Goal: Task Accomplishment & Management: Manage account settings

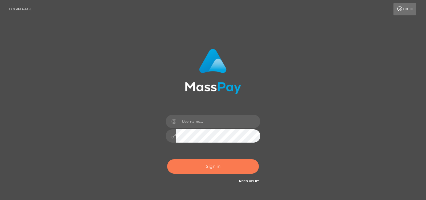
click at [206, 163] on button "Sign in" at bounding box center [213, 166] width 92 height 14
type input "Sefina.nvisionu"
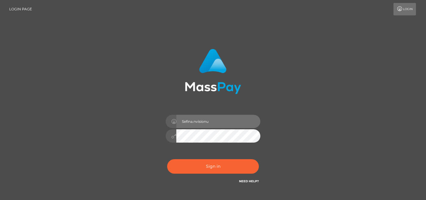
click at [200, 127] on input "Sefina.nvisionu" at bounding box center [218, 121] width 84 height 13
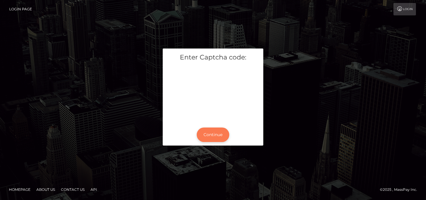
click at [215, 135] on button "Continue" at bounding box center [213, 134] width 33 height 14
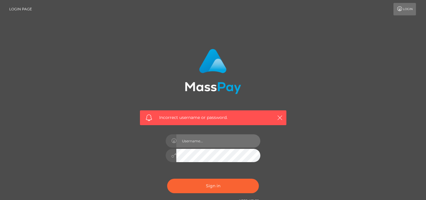
click at [204, 141] on input "text" at bounding box center [218, 140] width 84 height 13
type input "Sefina.nvisionu"
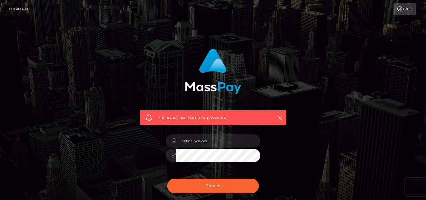
click at [286, 155] on div "Incorrect username or password. Sefina.nvisionu" at bounding box center [212, 126] width 155 height 164
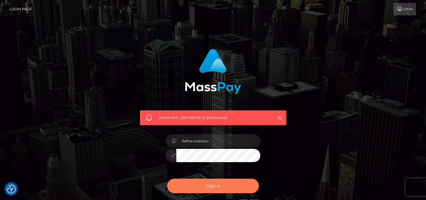
click at [210, 187] on button "Sign in" at bounding box center [213, 186] width 92 height 14
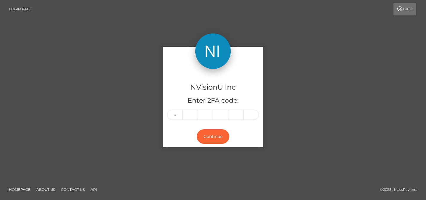
type input "6"
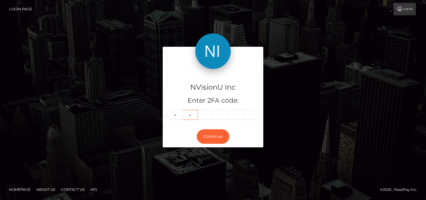
type input "3"
type input "8"
type input "4"
type input "7"
type input "4"
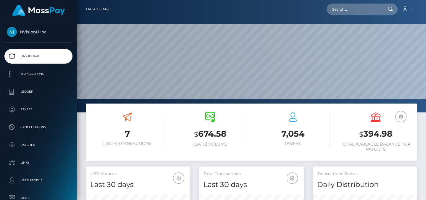
scroll to position [105, 105]
click at [338, 13] on input "text" at bounding box center [355, 9] width 56 height 11
paste input "kenia5.moreno@gmail.com"
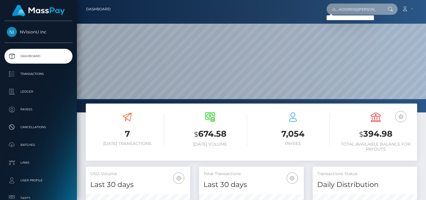
type input "kenia5.moreno@gmail.com"
click at [389, 8] on icon at bounding box center [390, 9] width 5 height 5
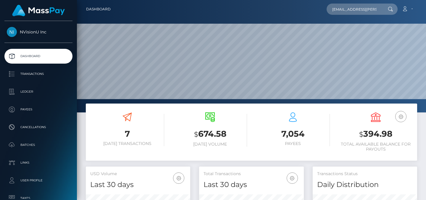
click at [391, 10] on icon at bounding box center [390, 9] width 5 height 5
click at [372, 10] on input "kenia5.moreno@gmail.com" at bounding box center [355, 9] width 56 height 11
click at [391, 8] on icon at bounding box center [390, 9] width 5 height 5
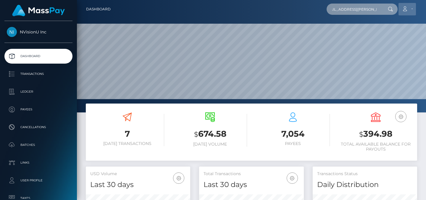
drag, startPoint x: 373, startPoint y: 8, endPoint x: 403, endPoint y: 9, distance: 29.3
click at [403, 10] on div "kenia5.moreno@gmail.com Loading... Loading... Account Edit Profile" at bounding box center [265, 9] width 301 height 12
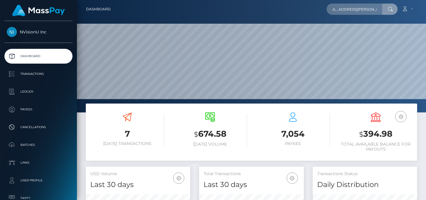
scroll to position [0, 0]
click at [393, 9] on div at bounding box center [389, 9] width 15 height 11
click at [389, 9] on icon at bounding box center [390, 9] width 5 height 5
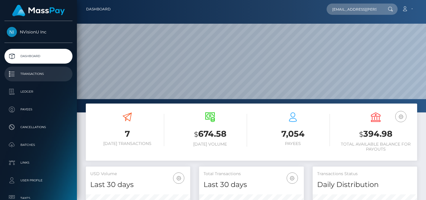
click at [30, 73] on p "Transactions" at bounding box center [38, 74] width 63 height 9
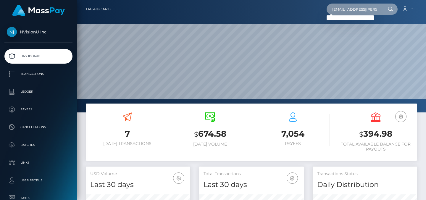
scroll to position [0, 9]
drag, startPoint x: 339, startPoint y: 10, endPoint x: 386, endPoint y: 11, distance: 46.7
click at [386, 11] on div "kenia5.moreno@gmail.com Loading... Loading..." at bounding box center [362, 9] width 71 height 11
type input "k"
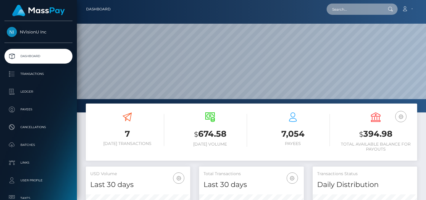
paste input "1090517"
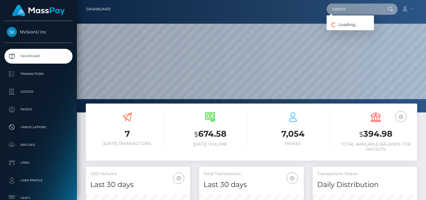
type input "1090517"
drag, startPoint x: 354, startPoint y: 11, endPoint x: 331, endPoint y: 9, distance: 22.9
click at [331, 9] on input "1090517" at bounding box center [355, 9] width 56 height 11
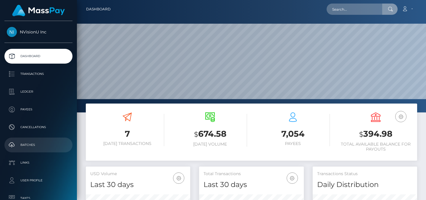
click at [38, 146] on p "Batches" at bounding box center [38, 144] width 63 height 9
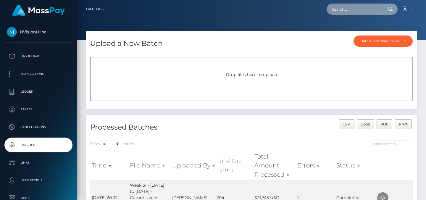
click at [347, 10] on input "text" at bounding box center [355, 9] width 56 height 11
paste input "[PERSON_NAME]"
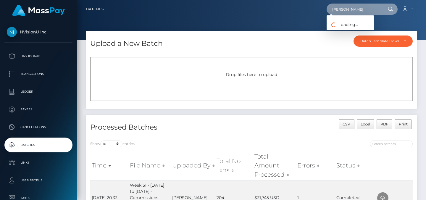
type input "[PERSON_NAME]"
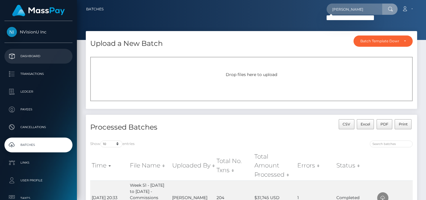
click at [32, 55] on p "Dashboard" at bounding box center [38, 56] width 63 height 9
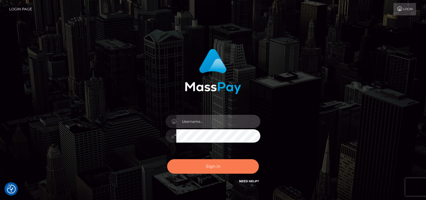
type input "Sefina.nvisionu"
click at [195, 164] on button "Sign in" at bounding box center [213, 166] width 92 height 14
type input "Sefina.nvisionu"
click at [198, 167] on button "Sign in" at bounding box center [213, 166] width 92 height 14
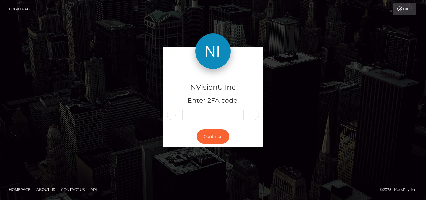
type input "7"
type input "5"
type input "7"
type input "3"
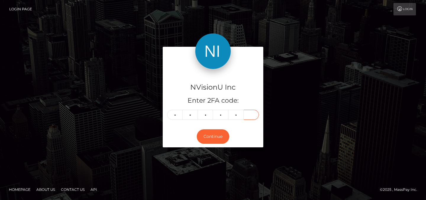
type input "7"
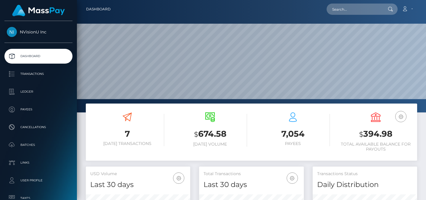
scroll to position [105, 105]
click at [356, 13] on input "text" at bounding box center [355, 9] width 56 height 11
paste input "104319"
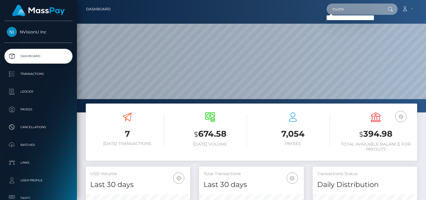
drag, startPoint x: 351, startPoint y: 11, endPoint x: 314, endPoint y: 2, distance: 38.0
click at [314, 2] on nav "Dashboard 104319 Loading... Loading..." at bounding box center [251, 9] width 349 height 18
paste input "8"
type input "1043198"
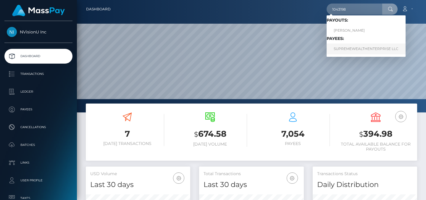
click at [346, 49] on link "SUPREMEWEALTHENTERPRISE LLC" at bounding box center [366, 48] width 79 height 11
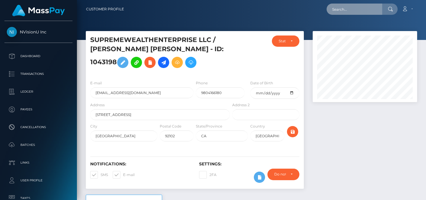
click at [351, 9] on input "text" at bounding box center [355, 9] width 56 height 11
paste input "1043198"
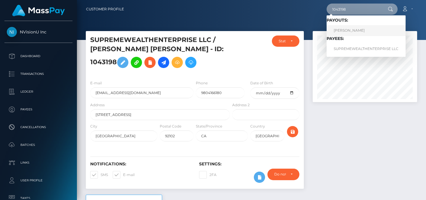
type input "1043198"
click at [350, 32] on link "[PERSON_NAME]" at bounding box center [366, 30] width 79 height 11
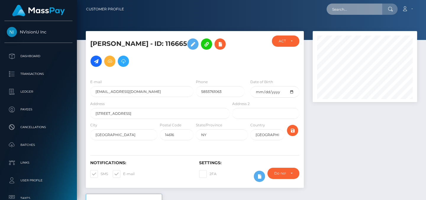
click at [356, 12] on input "text" at bounding box center [355, 9] width 56 height 11
paste input "1043198"
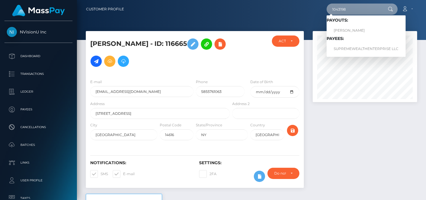
type input "1043198"
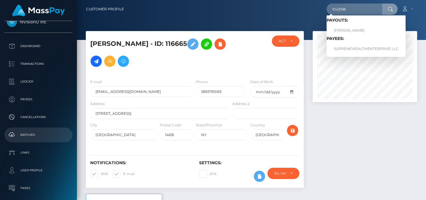
click at [31, 139] on p "Batches" at bounding box center [38, 134] width 63 height 9
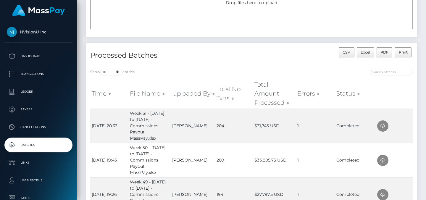
scroll to position [91, 0]
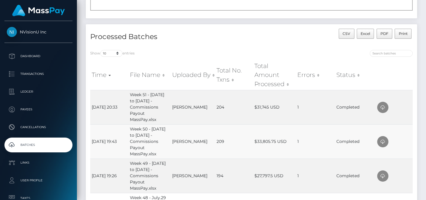
click at [296, 130] on td "1" at bounding box center [315, 141] width 39 height 34
click at [382, 138] on icon at bounding box center [382, 141] width 7 height 7
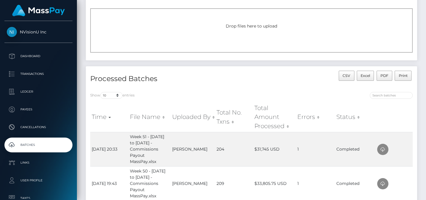
scroll to position [52, 0]
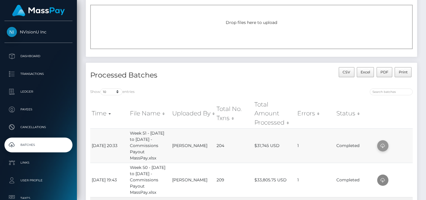
click at [383, 142] on icon at bounding box center [382, 145] width 7 height 7
click at [28, 56] on p "Dashboard" at bounding box center [38, 56] width 63 height 9
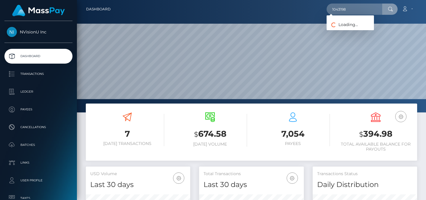
scroll to position [105, 105]
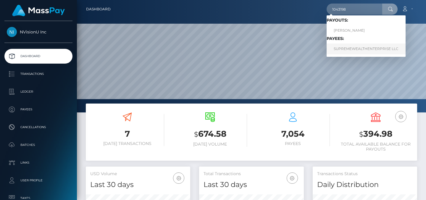
type input "1043198"
click at [350, 48] on link "SUPREMEWEALTHENTERPRISE LLC" at bounding box center [366, 48] width 79 height 11
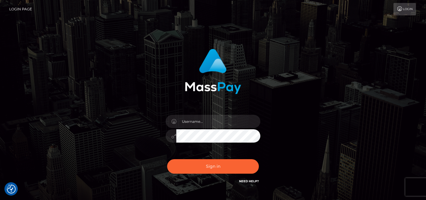
checkbox input "true"
